Goal: Transaction & Acquisition: Purchase product/service

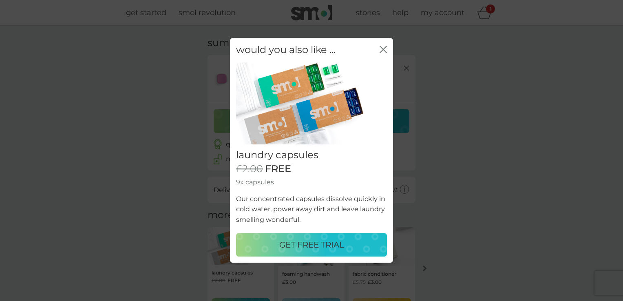
click at [380, 48] on icon "close" at bounding box center [383, 49] width 7 height 7
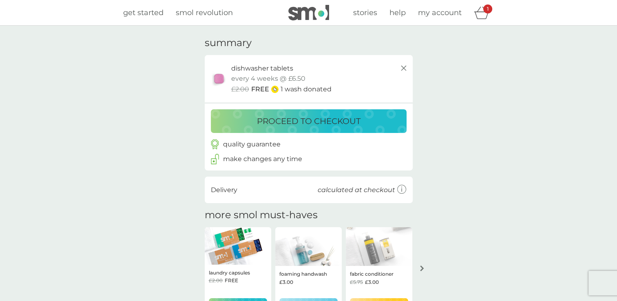
click at [340, 122] on p "proceed to checkout" at bounding box center [309, 121] width 104 height 13
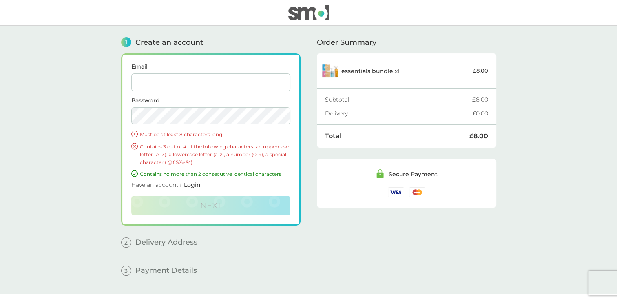
click at [160, 78] on input "Email" at bounding box center [210, 82] width 159 height 18
type input "sathya.s.vijayan@gmail.com"
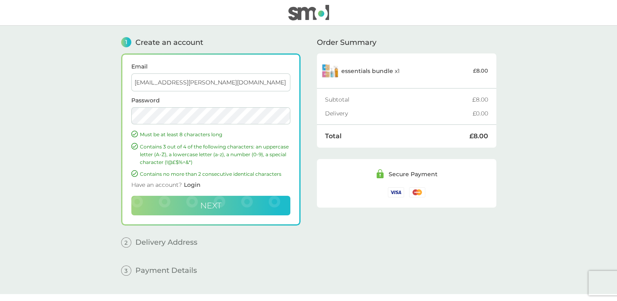
click at [219, 206] on span "Next" at bounding box center [210, 206] width 21 height 10
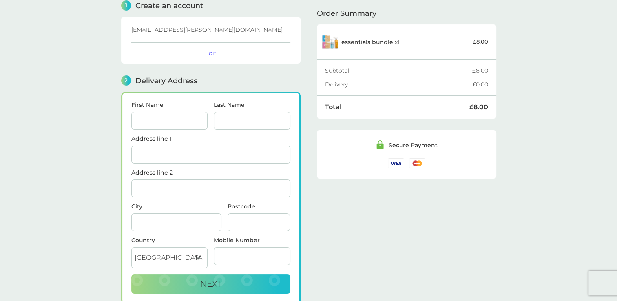
scroll to position [82, 0]
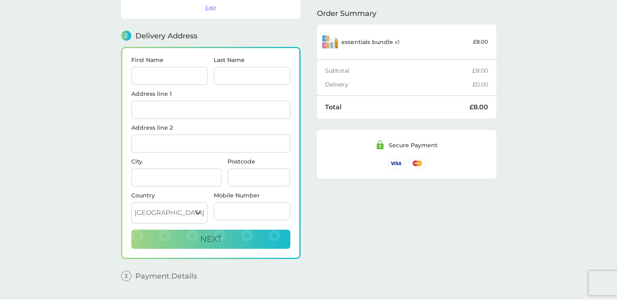
click at [160, 74] on input "First Name" at bounding box center [169, 76] width 77 height 18
type input "[PERSON_NAME]"
type input "EH52 6FN"
type input "07587390688"
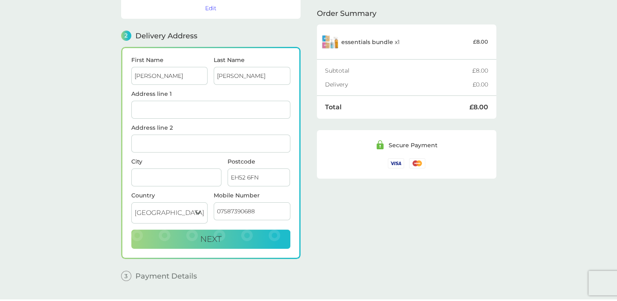
click at [163, 107] on input "Address line 1" at bounding box center [210, 110] width 159 height 18
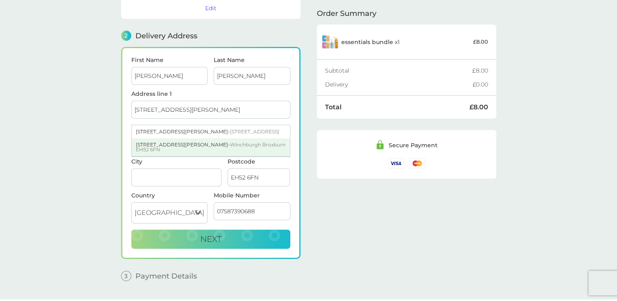
click at [172, 148] on div "6 Queen Mary's Court - Winchburgh Broxburn EH52 6FN" at bounding box center [211, 147] width 158 height 18
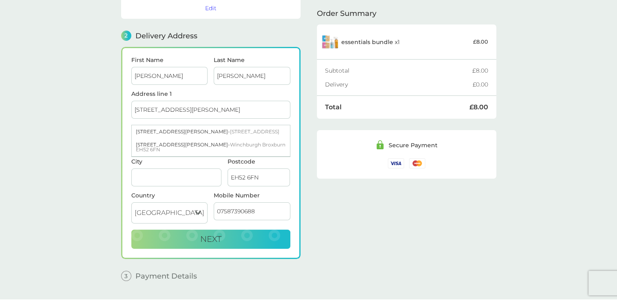
type input "6 Queen Mary's Court, Winchburgh"
type input "Broxburn"
click at [197, 238] on button "Next" at bounding box center [210, 239] width 159 height 20
checkbox input "true"
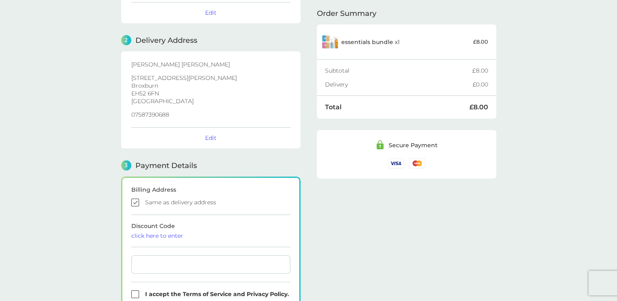
scroll to position [174, 0]
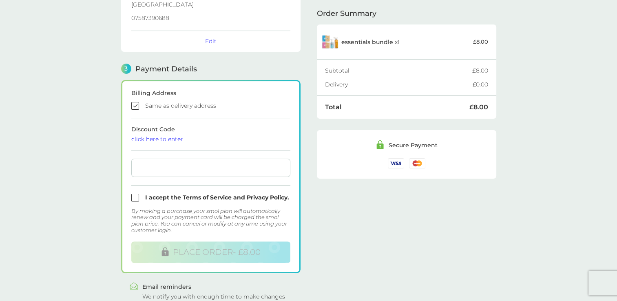
click at [173, 137] on div "click here to enter" at bounding box center [210, 139] width 159 height 6
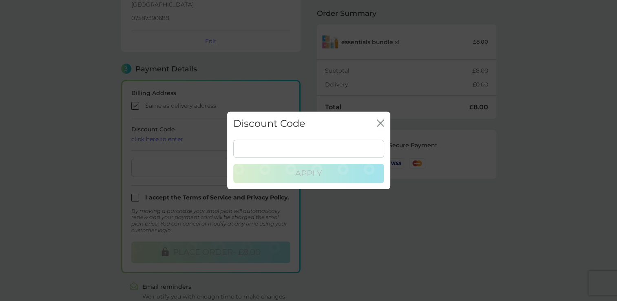
drag, startPoint x: 374, startPoint y: 121, endPoint x: 368, endPoint y: 124, distance: 6.4
click at [373, 121] on div "Discount Code close" at bounding box center [308, 124] width 163 height 24
click at [380, 122] on icon "close" at bounding box center [380, 122] width 7 height 7
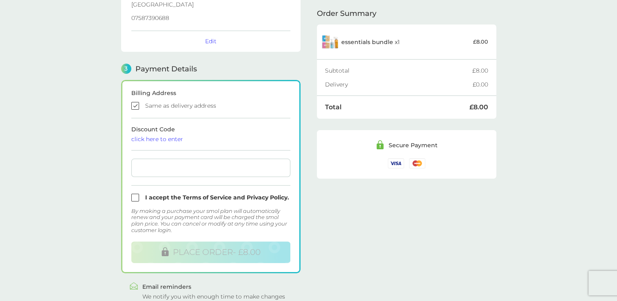
click at [137, 196] on input "checkbox" at bounding box center [210, 198] width 159 height 8
checkbox input "true"
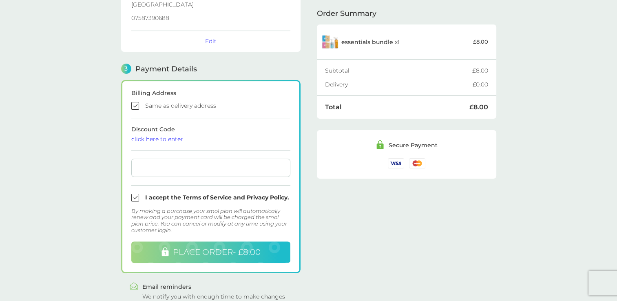
click at [203, 250] on span "PLACE ORDER - £8.00" at bounding box center [217, 252] width 88 height 10
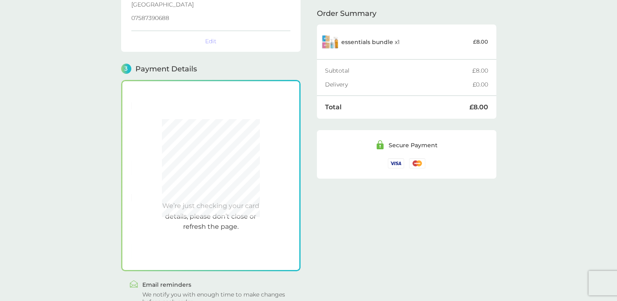
scroll to position [212, 0]
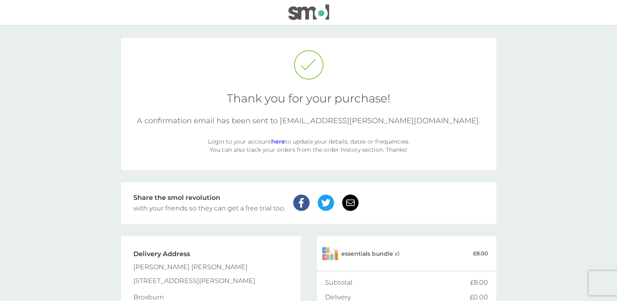
click at [276, 143] on link "here" at bounding box center [278, 141] width 14 height 7
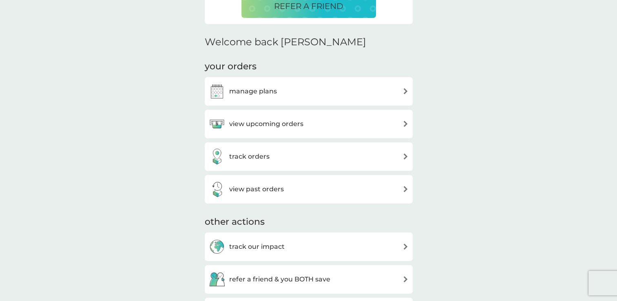
scroll to position [285, 0]
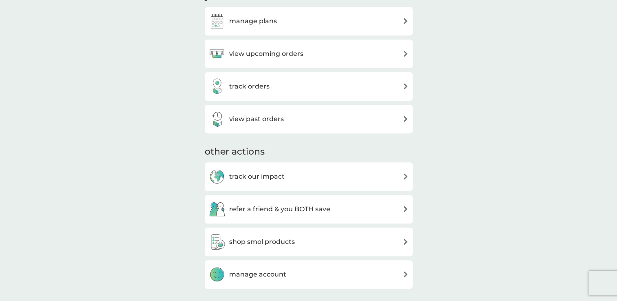
click at [405, 242] on img at bounding box center [405, 241] width 6 height 6
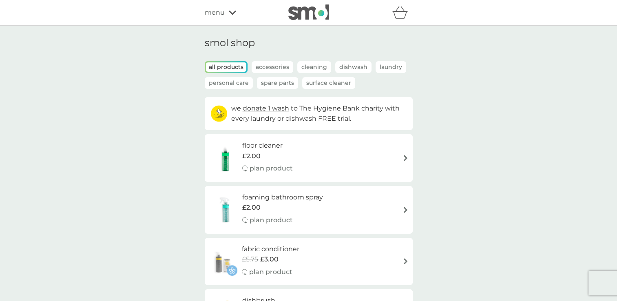
click at [229, 13] on icon at bounding box center [232, 12] width 7 height 5
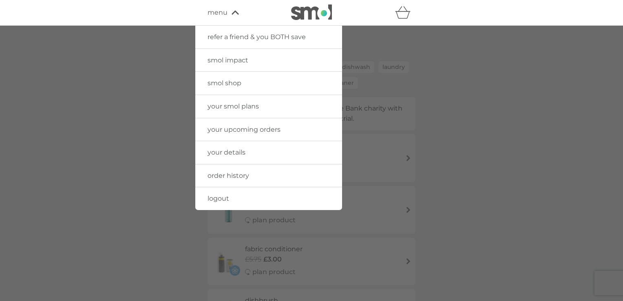
click at [596, 130] on div at bounding box center [311, 176] width 623 height 301
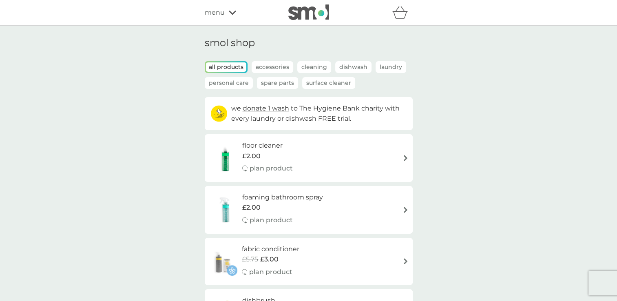
click at [229, 10] on icon at bounding box center [232, 12] width 7 height 5
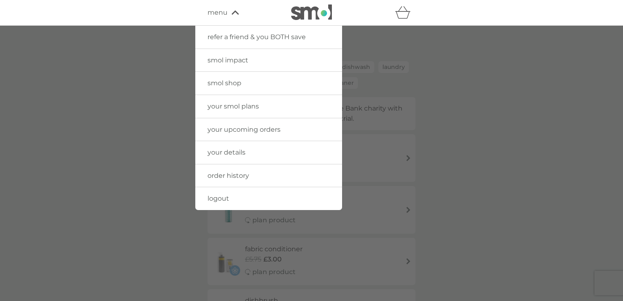
click at [224, 196] on span "logout" at bounding box center [218, 198] width 22 height 8
